Goal: Find specific page/section: Find specific page/section

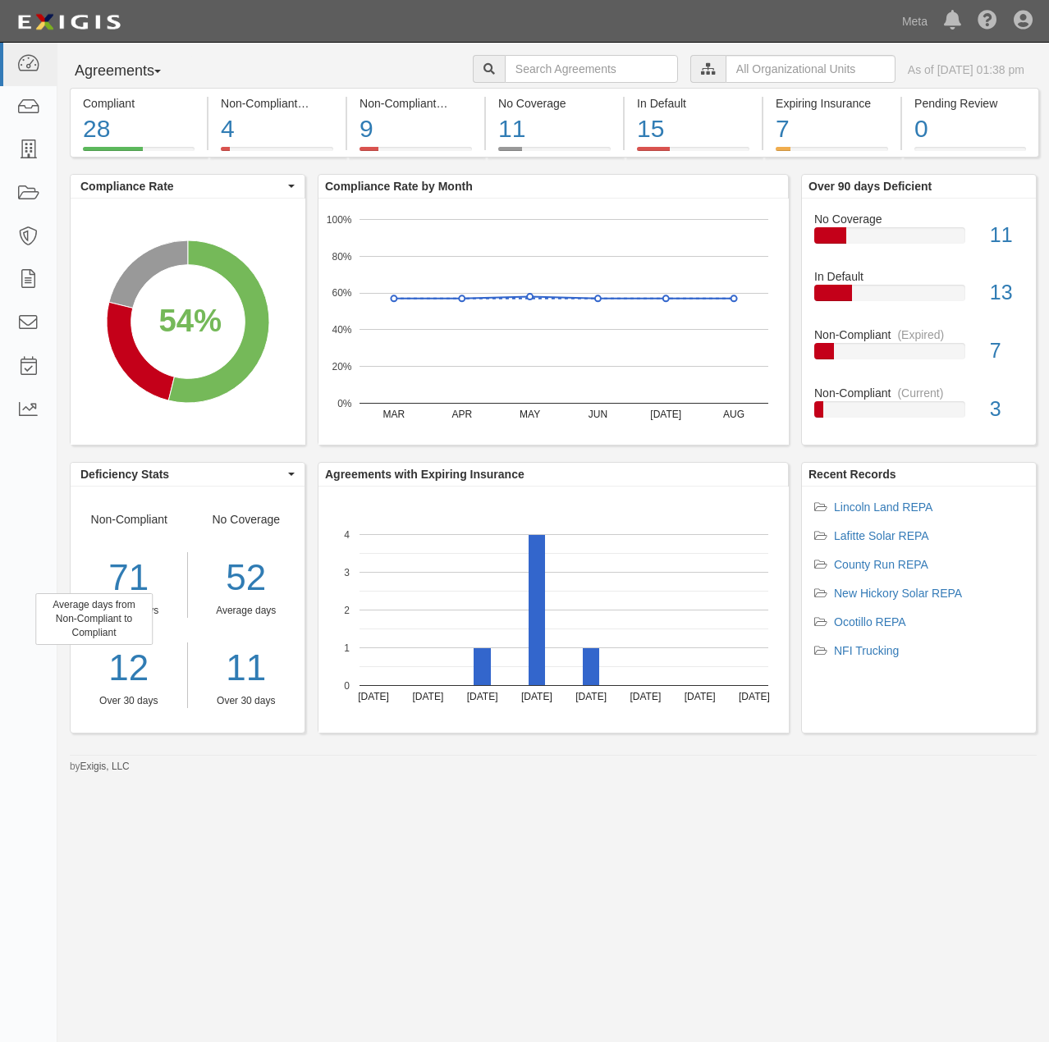
click at [141, 570] on div "71" at bounding box center [129, 578] width 117 height 52
click at [653, 132] on div "15" at bounding box center [693, 129] width 112 height 35
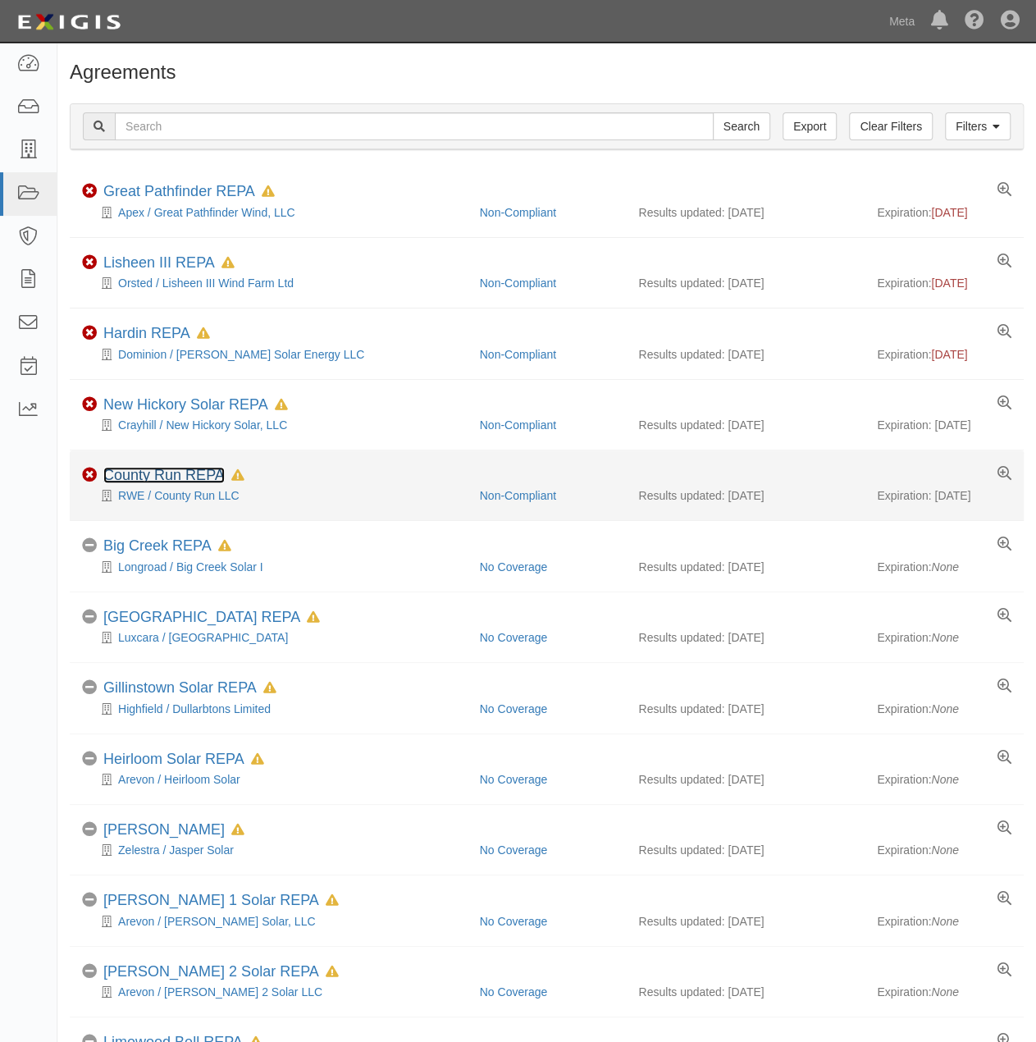
click at [161, 472] on link "County Run REPA" at bounding box center [163, 475] width 121 height 16
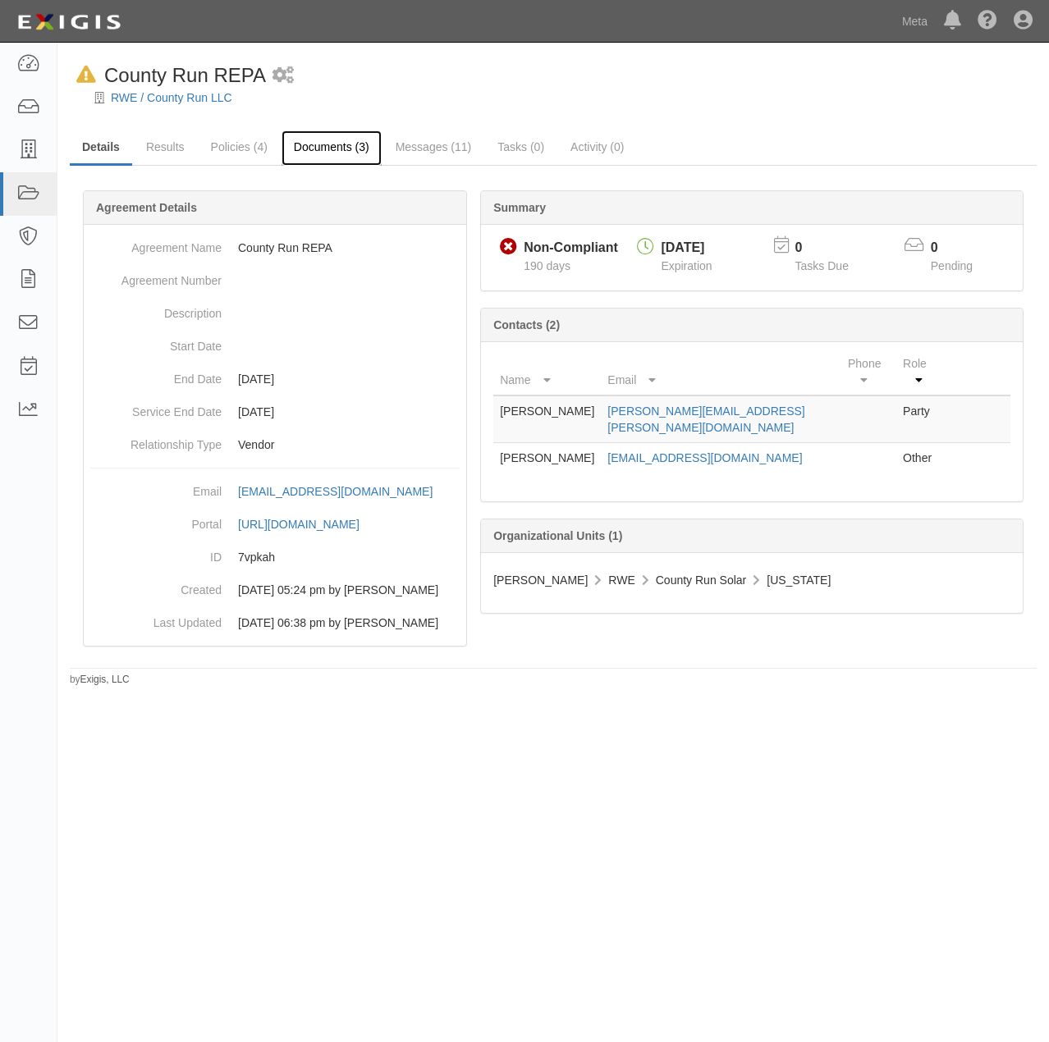
click at [354, 152] on link "Documents (3)" at bounding box center [331, 147] width 100 height 35
click at [30, 71] on icon at bounding box center [27, 64] width 23 height 19
click at [24, 64] on icon at bounding box center [27, 64] width 23 height 19
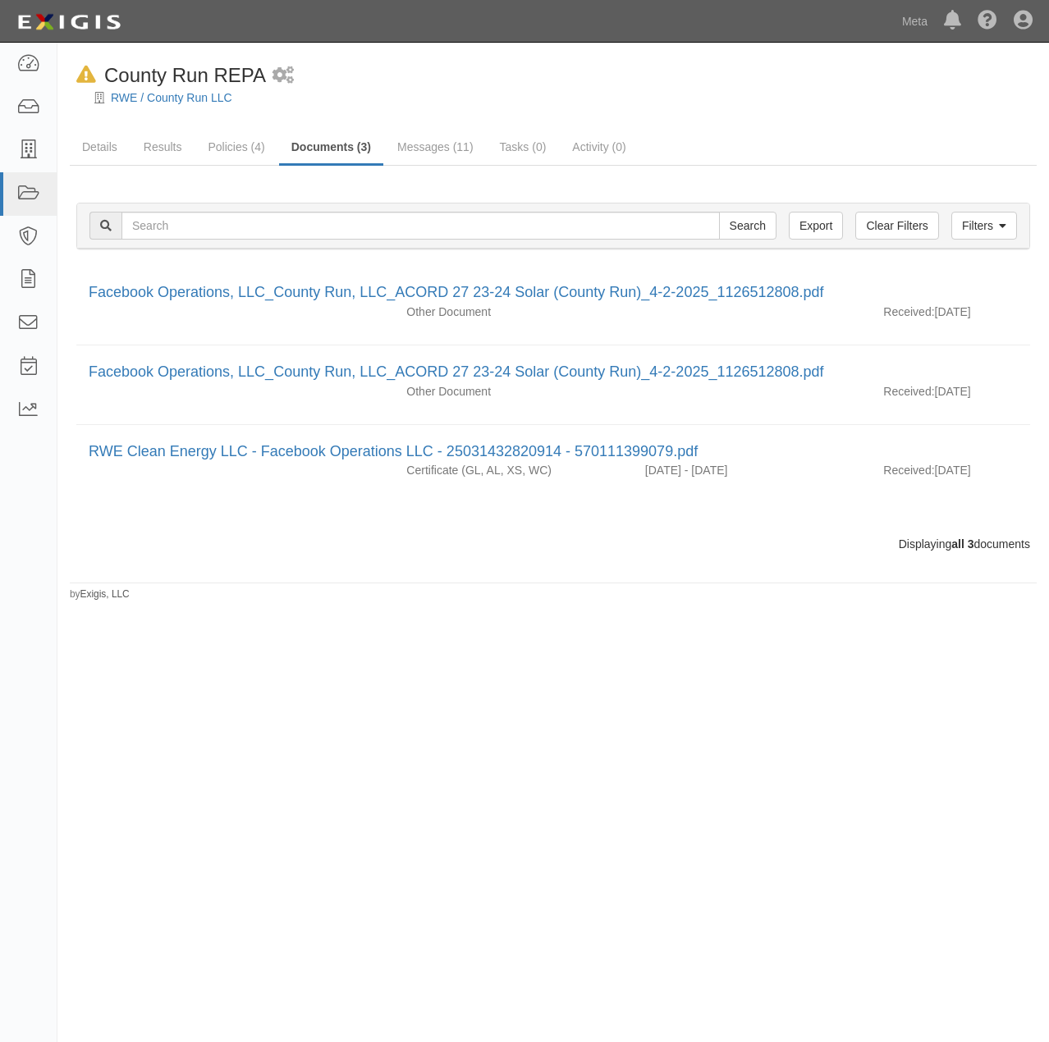
drag, startPoint x: 450, startPoint y: 562, endPoint x: 473, endPoint y: 549, distance: 27.2
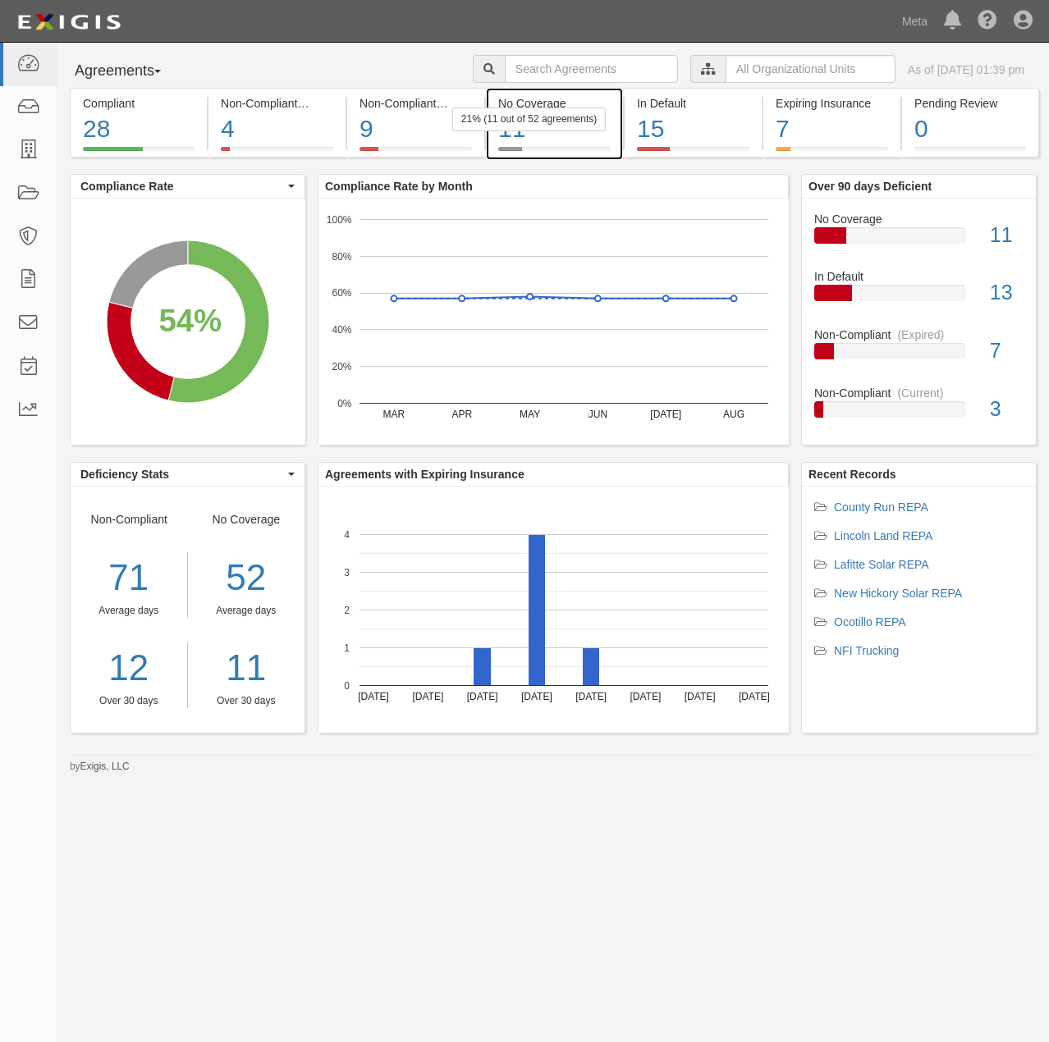
click at [510, 125] on div "21% (11 out of 52 agreements)" at bounding box center [528, 119] width 153 height 24
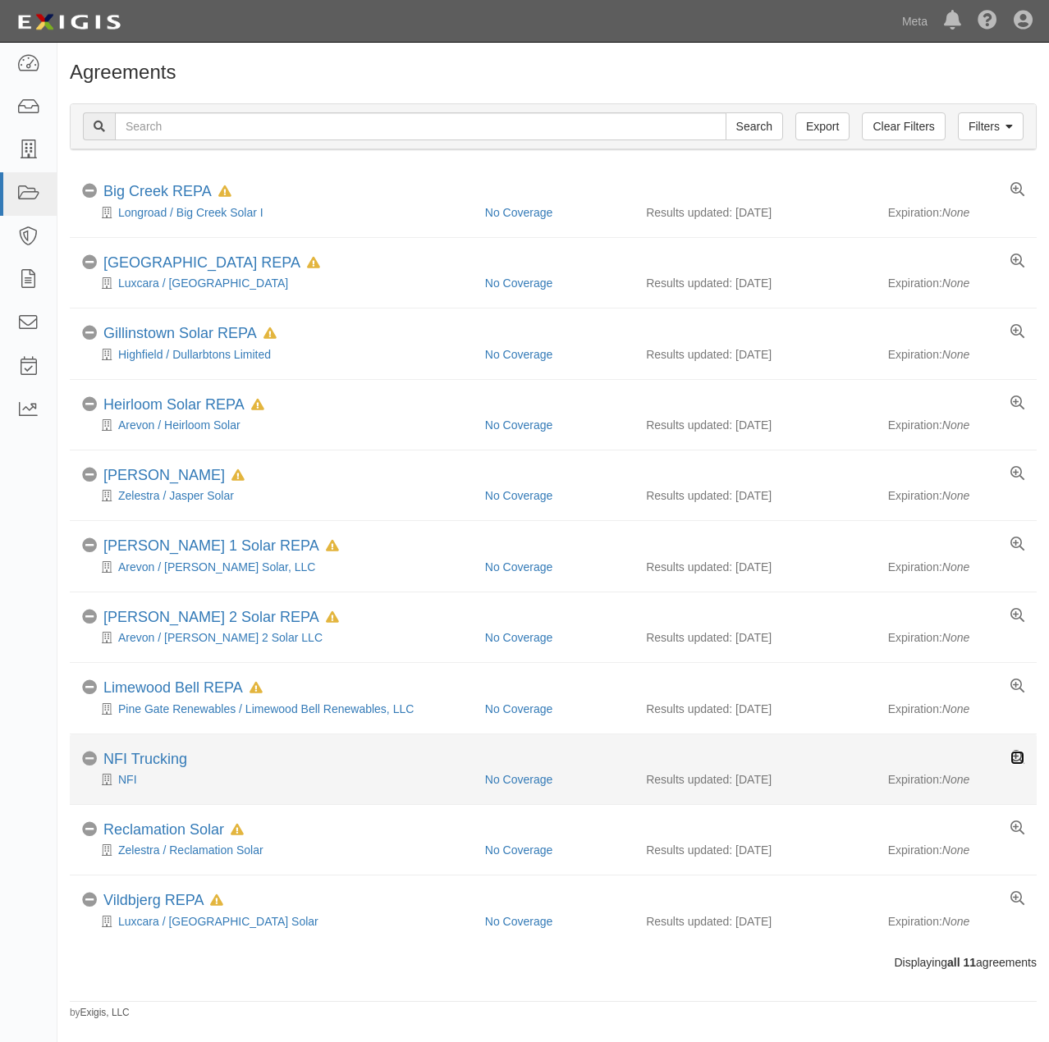
drag, startPoint x: 1017, startPoint y: 748, endPoint x: 1000, endPoint y: 748, distance: 16.4
click at [1016, 751] on icon at bounding box center [1017, 758] width 14 height 14
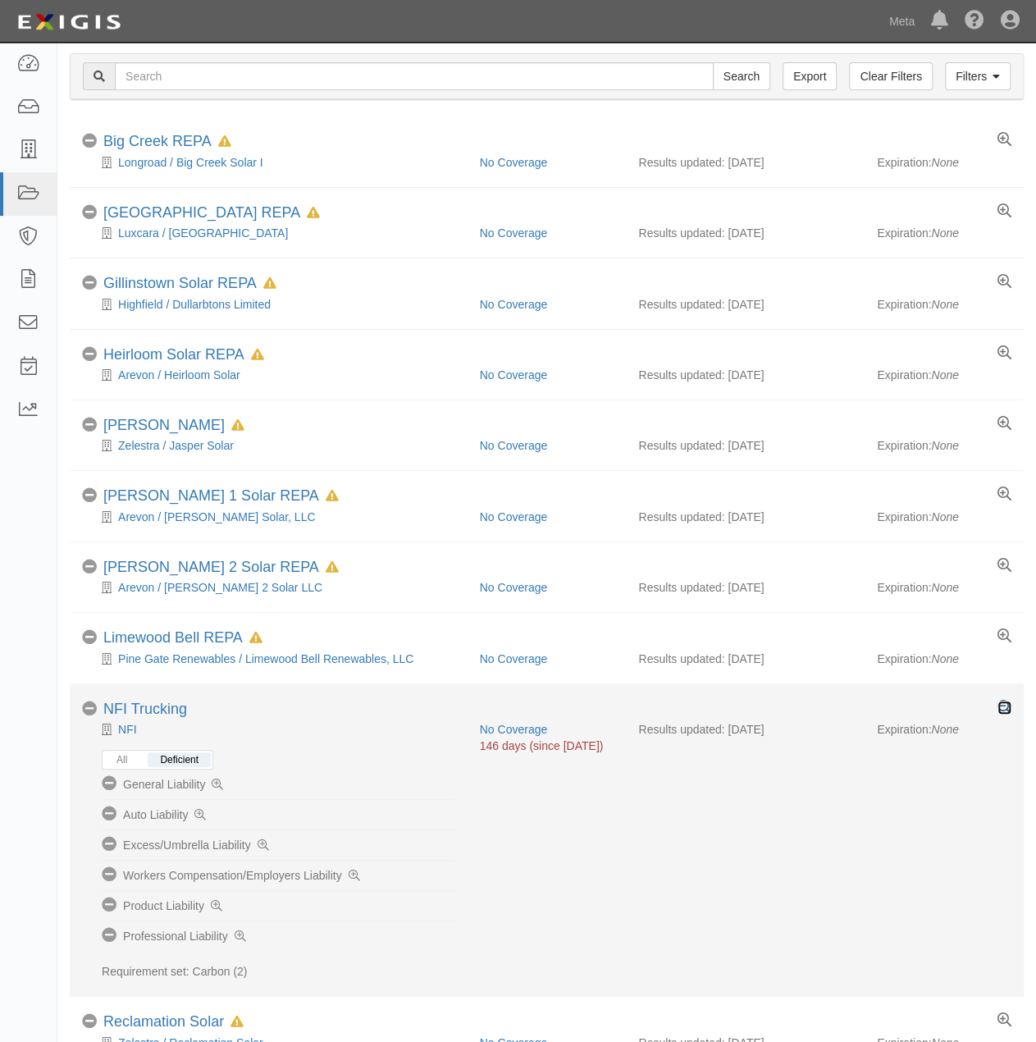
scroll to position [47, 0]
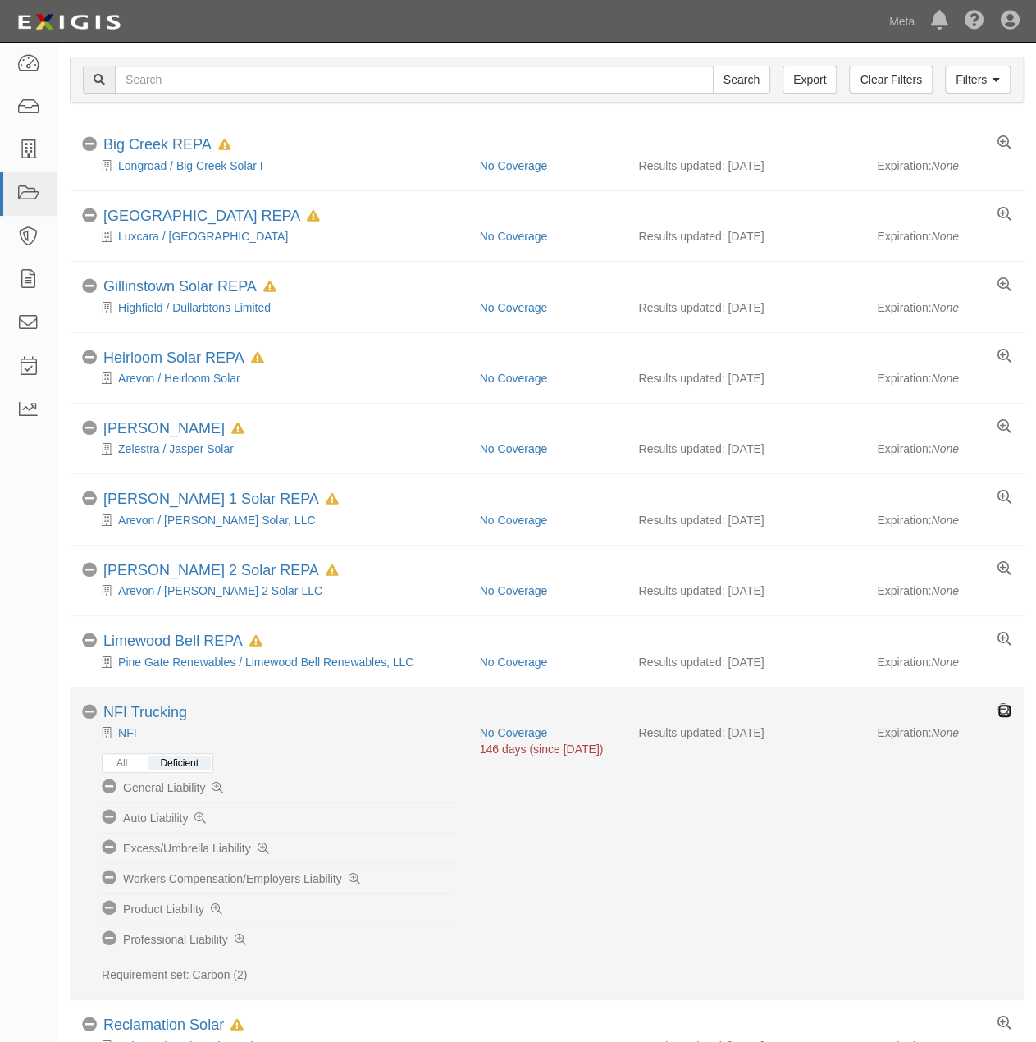
click at [1009, 705] on icon at bounding box center [1005, 711] width 14 height 14
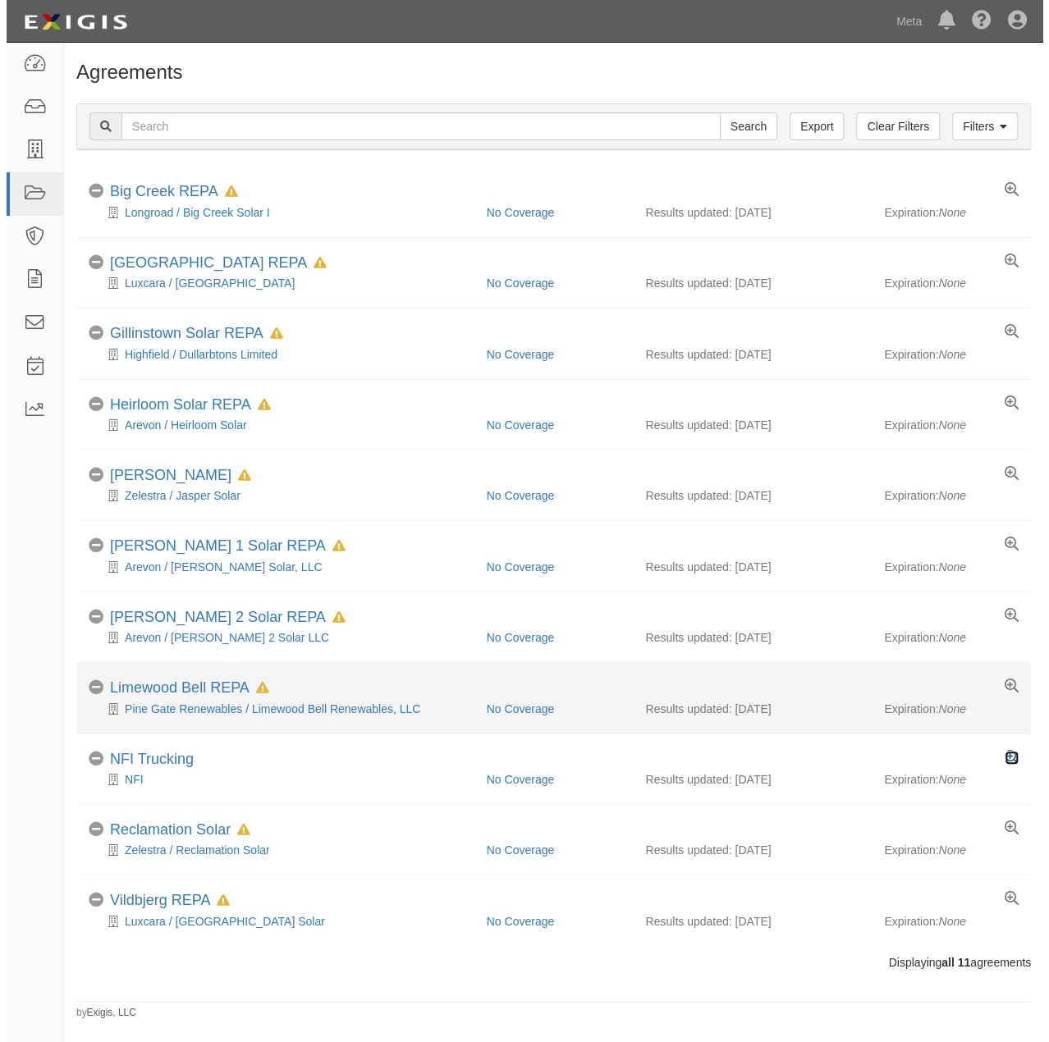
scroll to position [0, 0]
